Goal: Check status: Check status

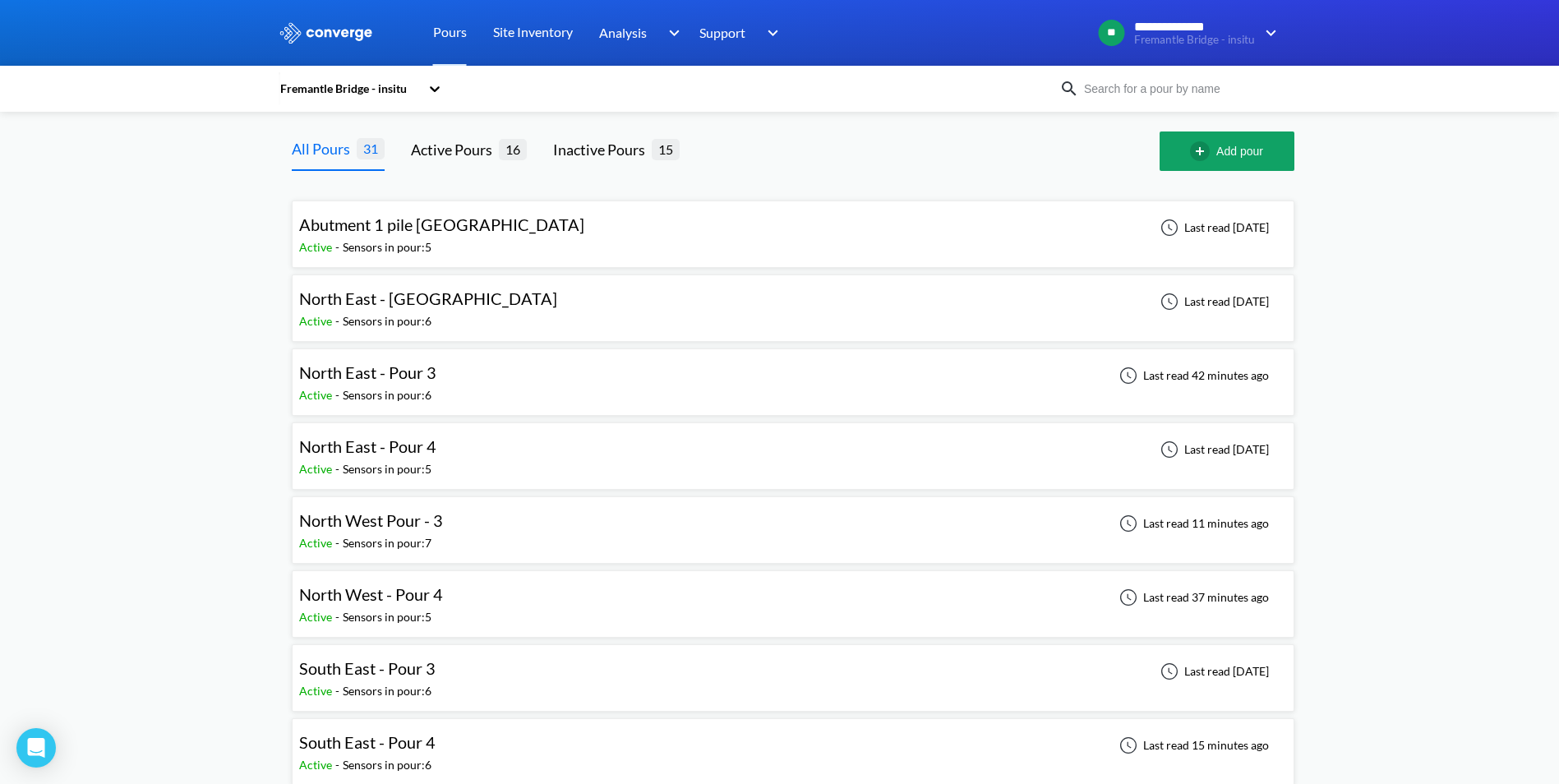
click at [384, 534] on div "Sensors in pour: 7" at bounding box center [387, 543] width 88 height 18
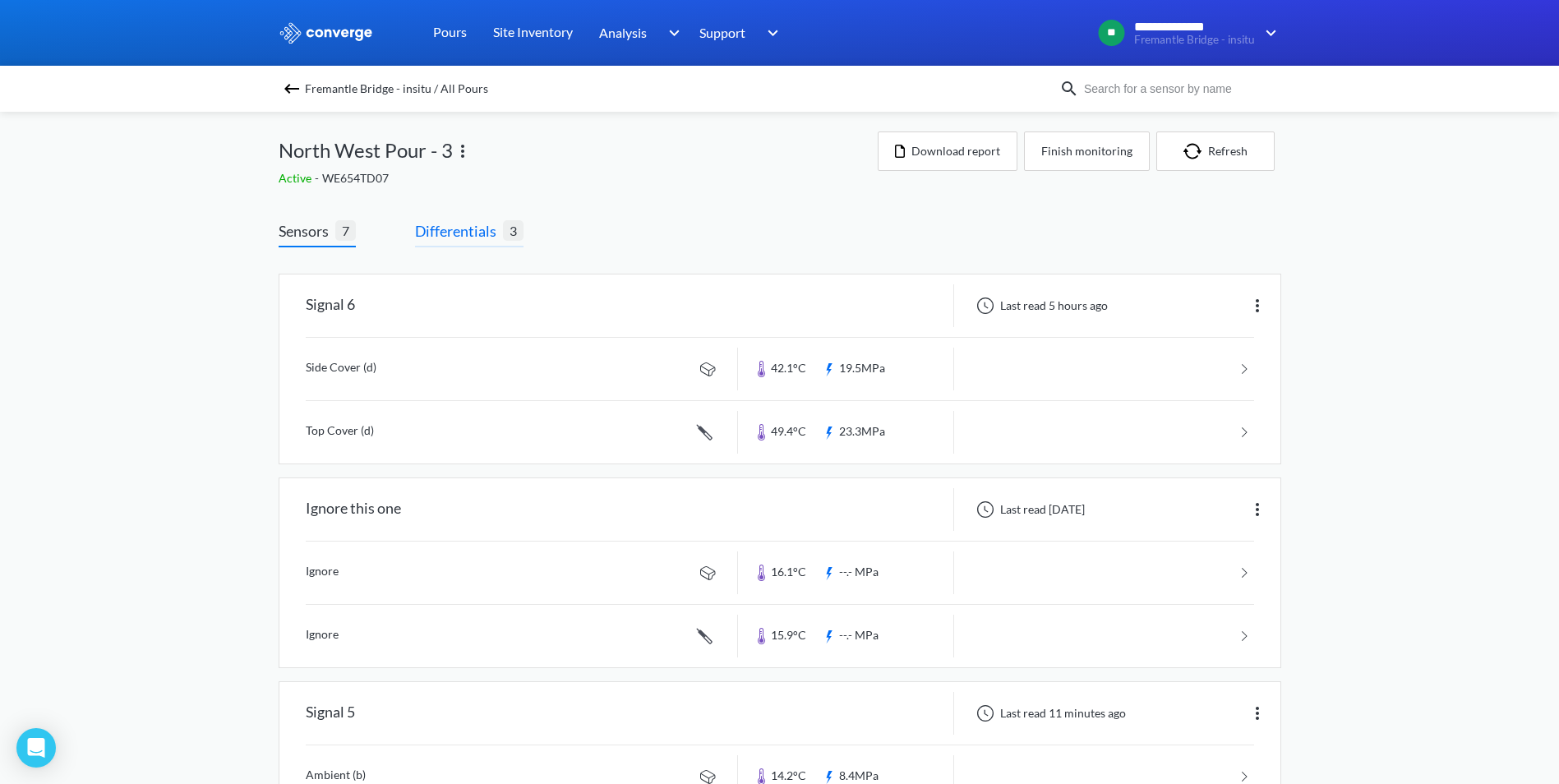
click at [459, 242] on span "Differentials 3" at bounding box center [469, 233] width 109 height 28
click at [478, 228] on span "Differentials" at bounding box center [458, 231] width 88 height 23
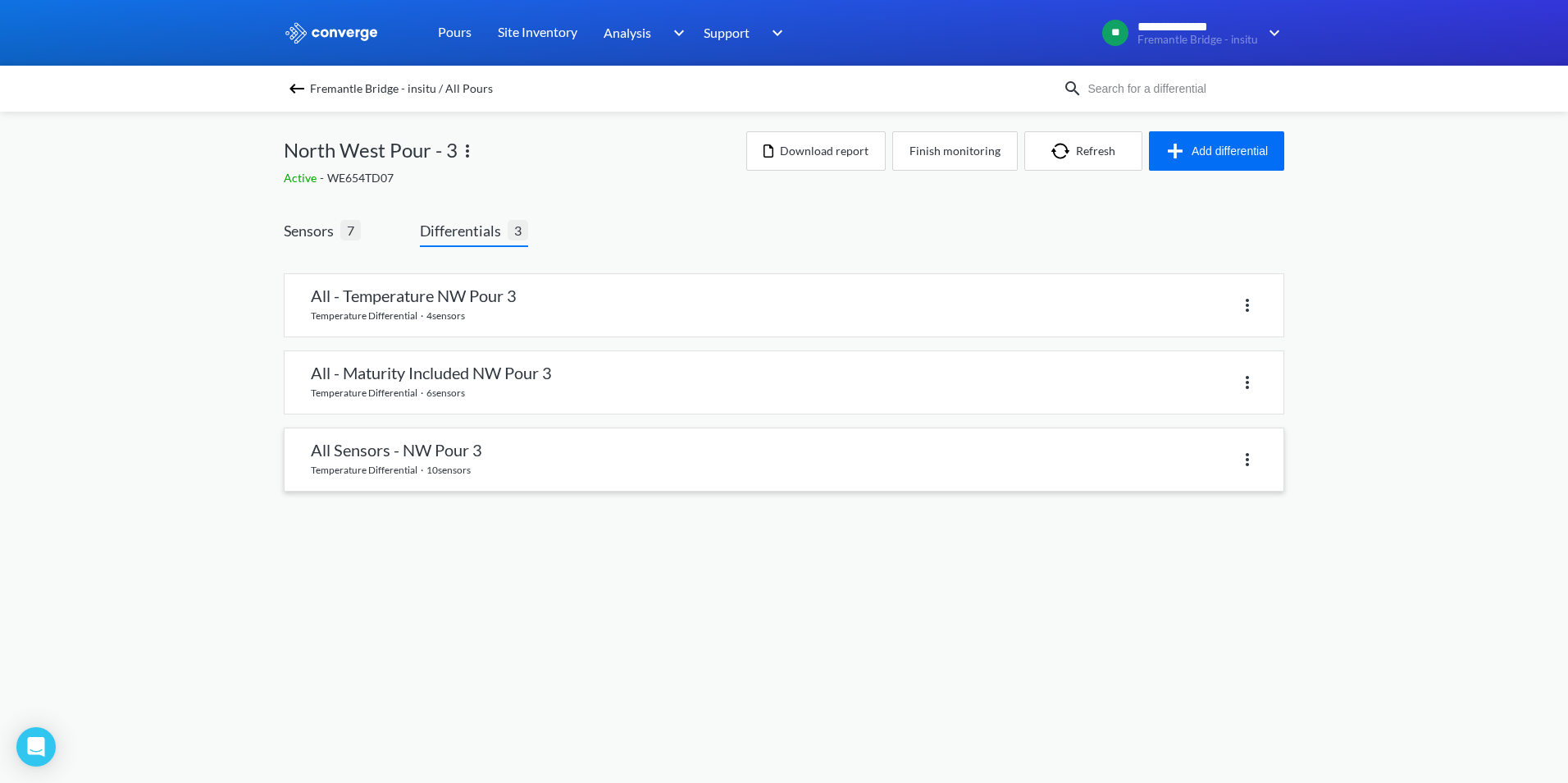
click at [469, 465] on link at bounding box center [784, 459] width 999 height 63
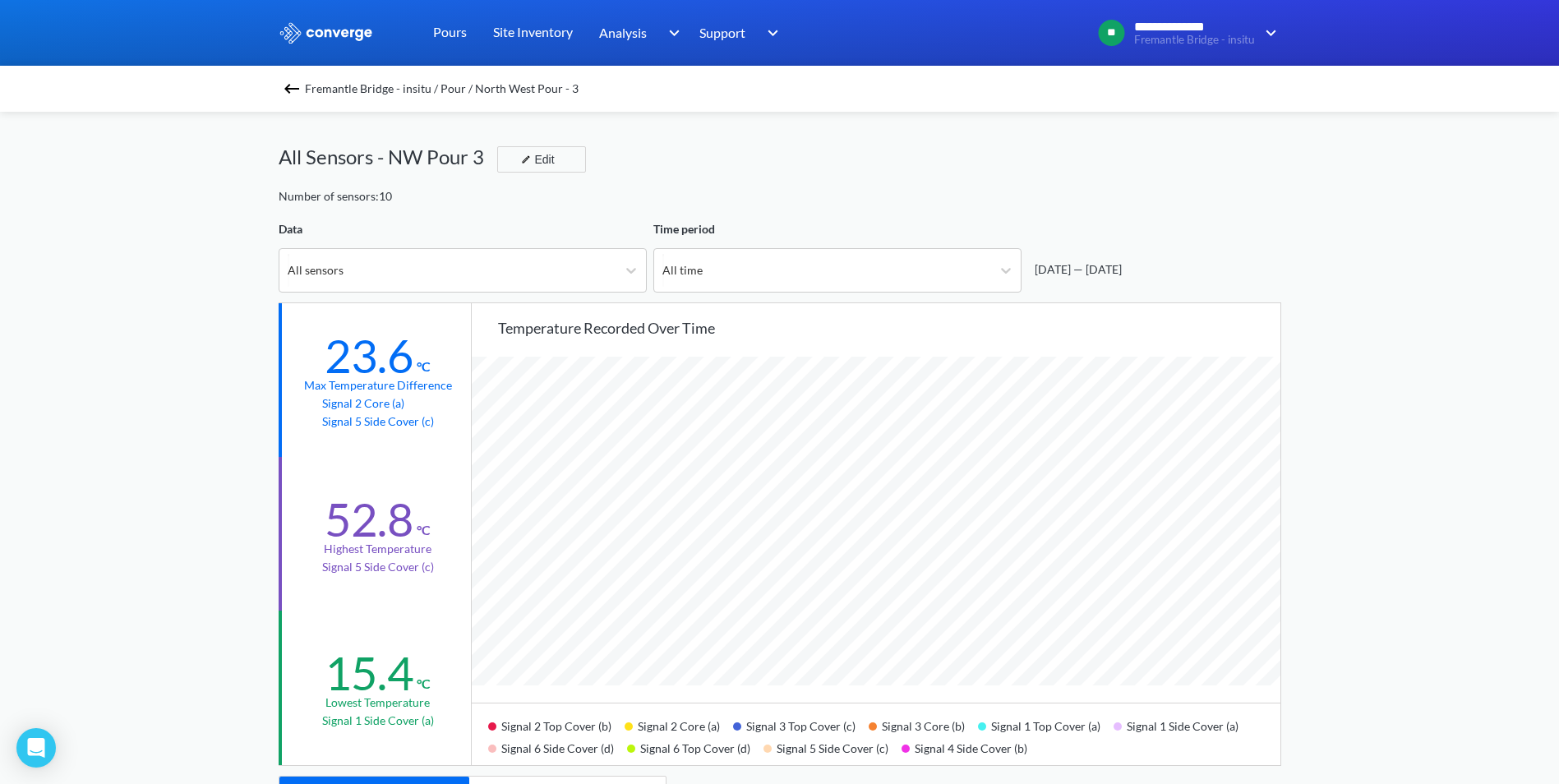
click at [298, 88] on img at bounding box center [292, 88] width 19 height 19
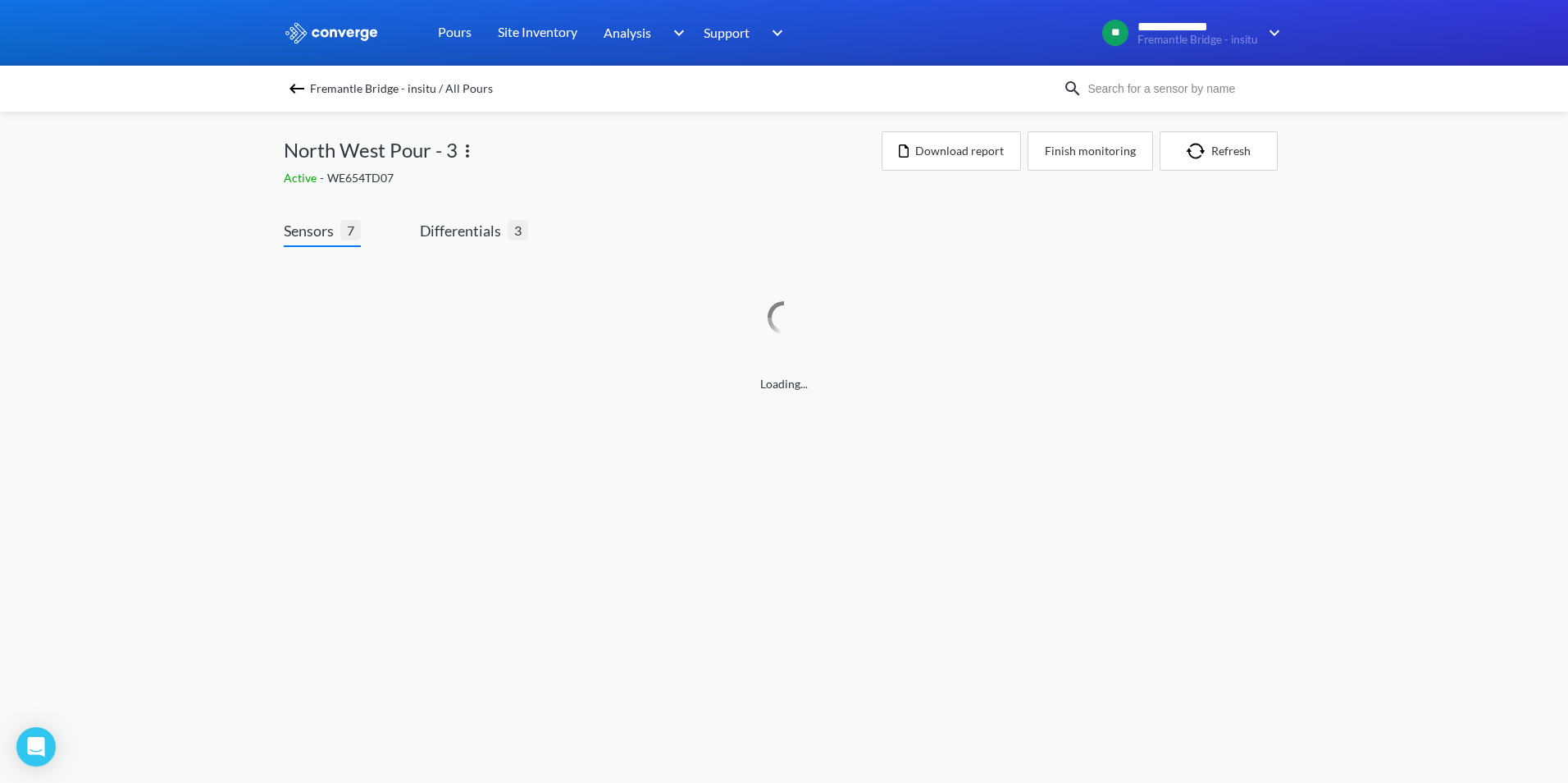
click at [182, 307] on div "**********" at bounding box center [784, 213] width 1568 height 425
